Goal: Use online tool/utility

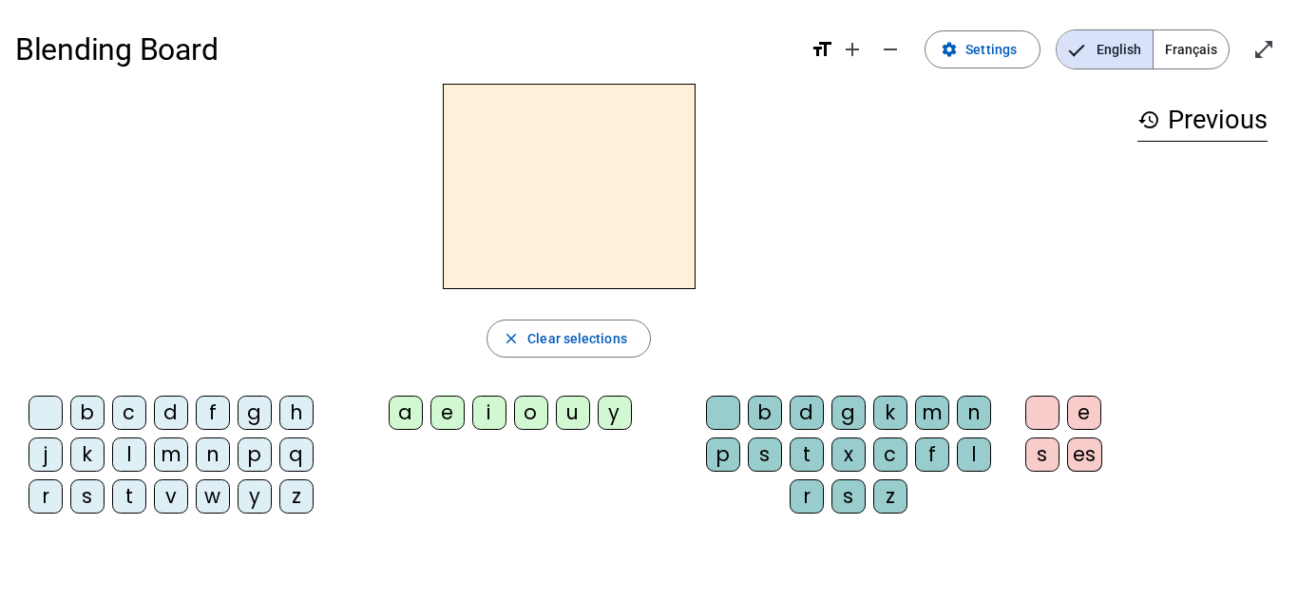
click at [119, 510] on div "t" at bounding box center [129, 496] width 34 height 34
click at [462, 414] on div "e" at bounding box center [448, 412] width 34 height 34
click at [173, 418] on div "d" at bounding box center [171, 412] width 34 height 34
click at [184, 450] on div "m" at bounding box center [171, 454] width 34 height 34
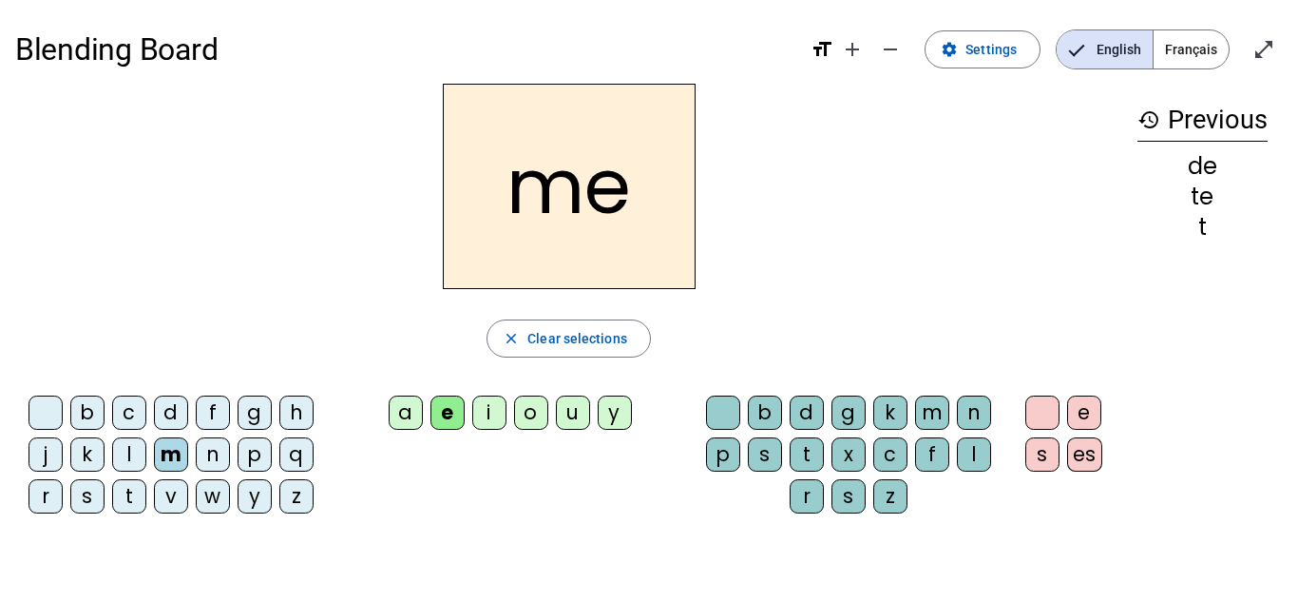
click at [394, 402] on div "a" at bounding box center [406, 412] width 34 height 34
click at [970, 449] on div "l" at bounding box center [974, 454] width 34 height 34
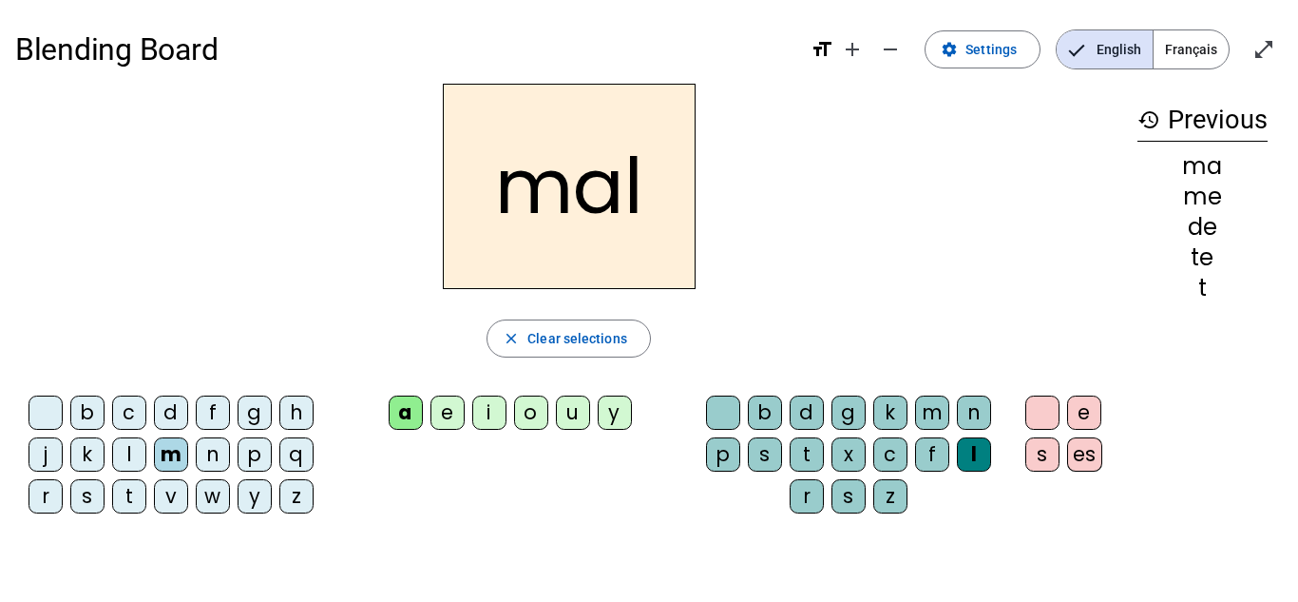
click at [485, 418] on div "i" at bounding box center [489, 412] width 34 height 34
